Goal: Task Accomplishment & Management: Manage account settings

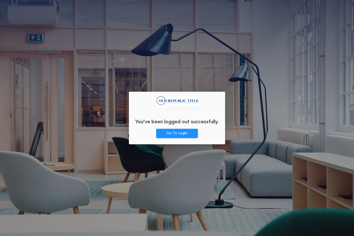
drag, startPoint x: 277, startPoint y: 68, endPoint x: 348, endPoint y: 72, distance: 71.4
click at [277, 68] on div "You've been logged out successfully. Go To Login" at bounding box center [177, 118] width 354 height 236
click at [178, 131] on button "Go To Login" at bounding box center [177, 133] width 42 height 9
